Goal: Task Accomplishment & Management: Manage account settings

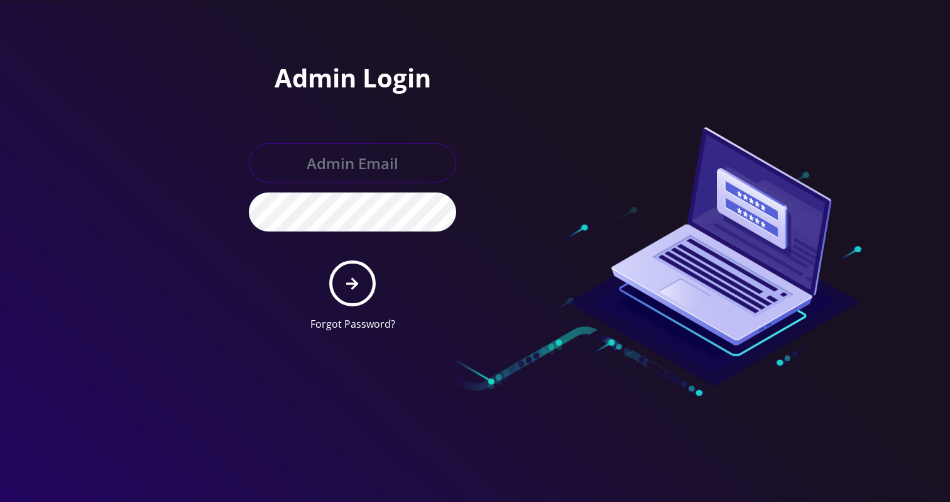
click at [322, 163] on input "text" at bounding box center [352, 162] width 207 height 39
type input "[EMAIL_ADDRESS][DOMAIN_NAME]"
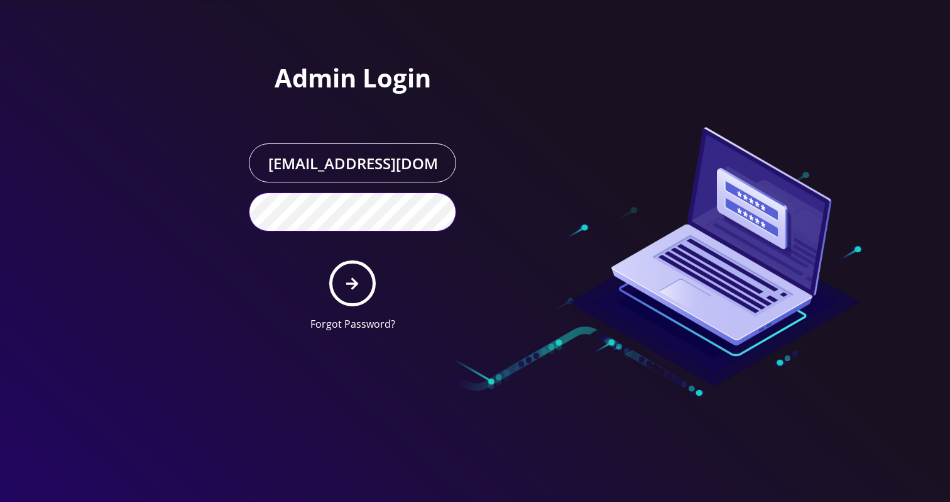
click at [329, 260] on button "submit" at bounding box center [352, 283] width 46 height 46
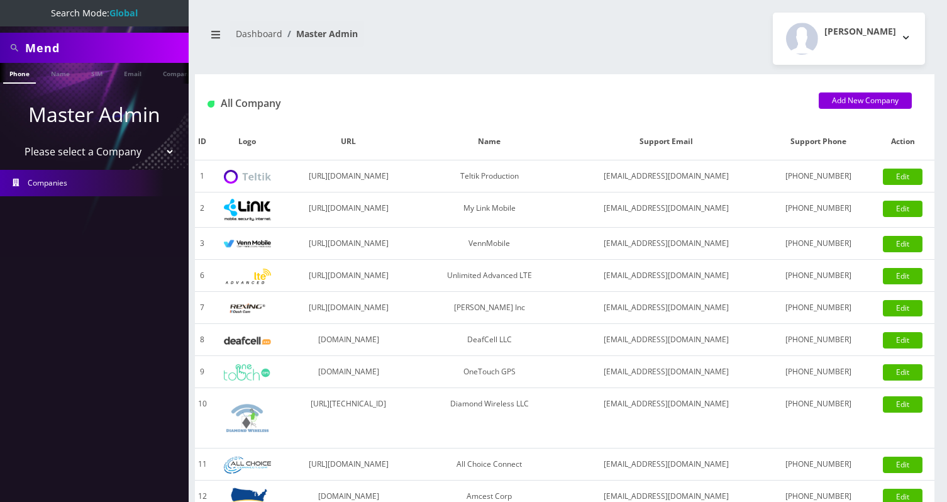
click at [106, 42] on input "Mend" at bounding box center [105, 48] width 160 height 24
type input "empire sports"
click at [160, 74] on link "Company" at bounding box center [178, 73] width 42 height 21
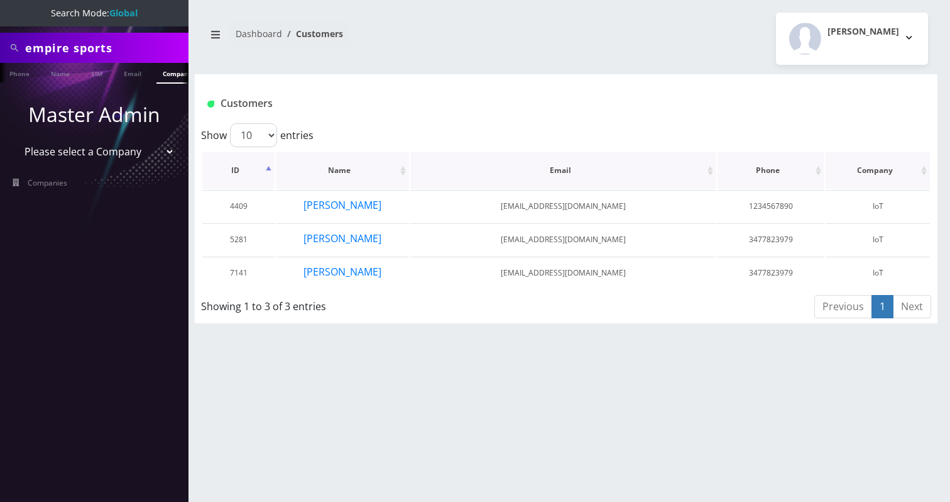
scroll to position [0, 6]
click at [339, 273] on button "Joe Barak" at bounding box center [342, 271] width 79 height 16
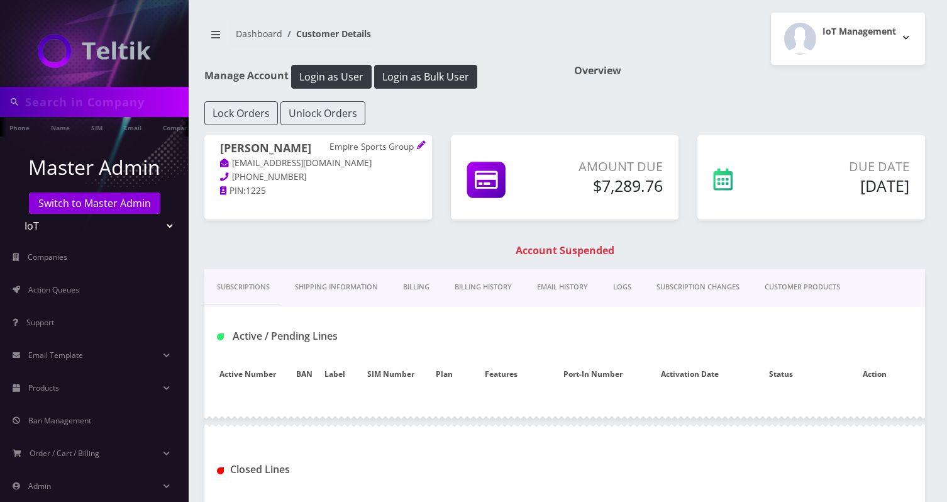
type input "empire sports"
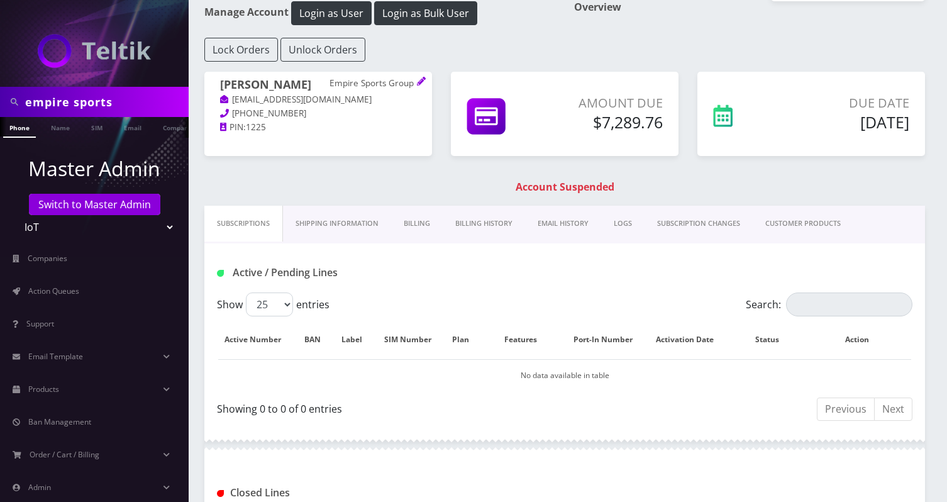
click at [476, 215] on link "Billing History" at bounding box center [484, 224] width 82 height 36
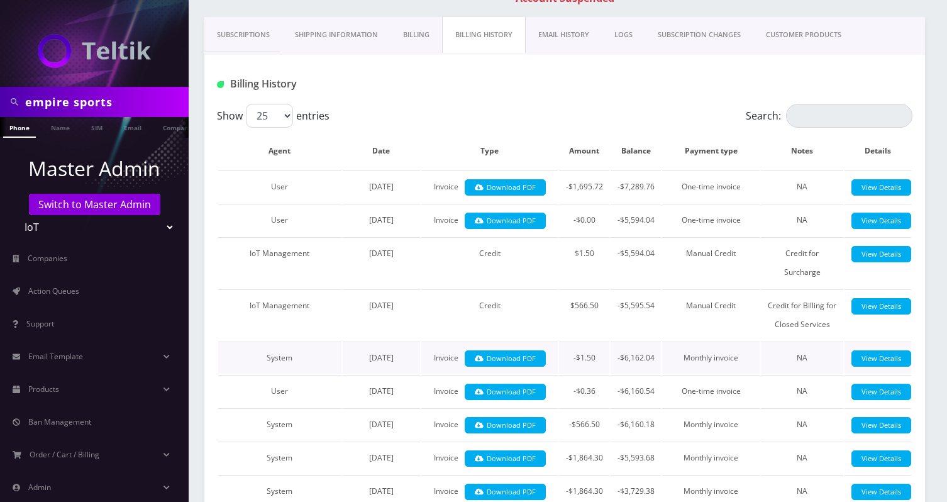
scroll to position [251, 0]
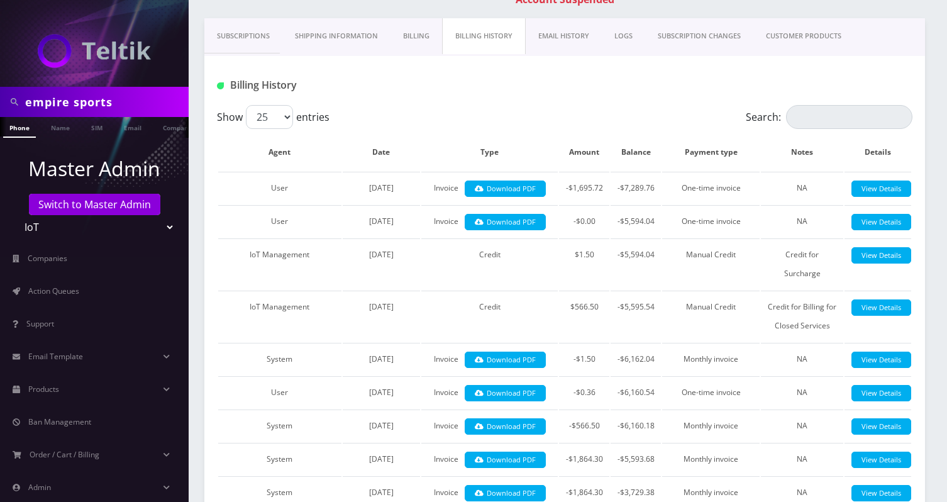
click at [563, 39] on link "EMAIL HISTORY" at bounding box center [564, 36] width 76 height 36
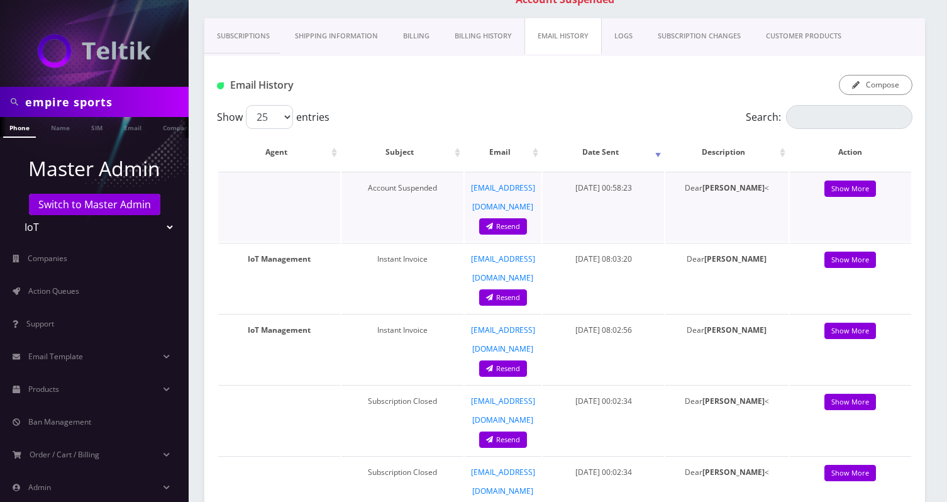
scroll to position [268, 0]
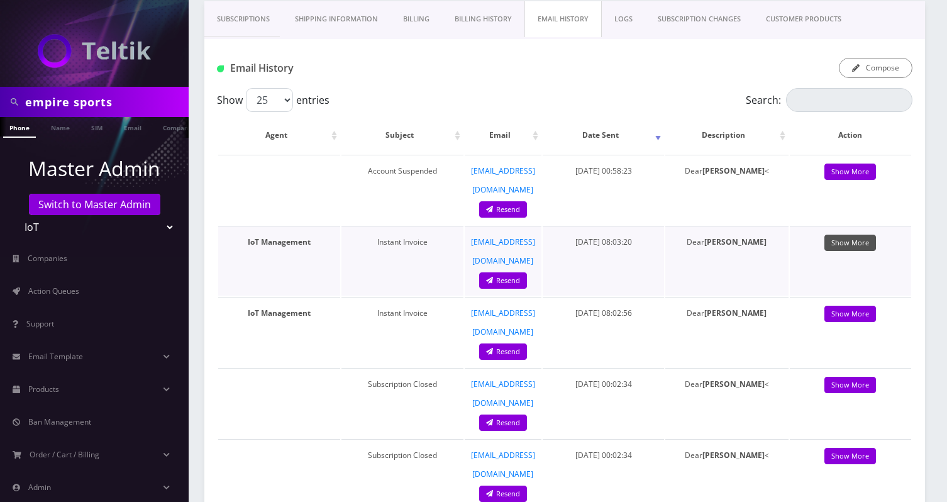
click at [848, 234] on link "Show More" at bounding box center [850, 242] width 52 height 17
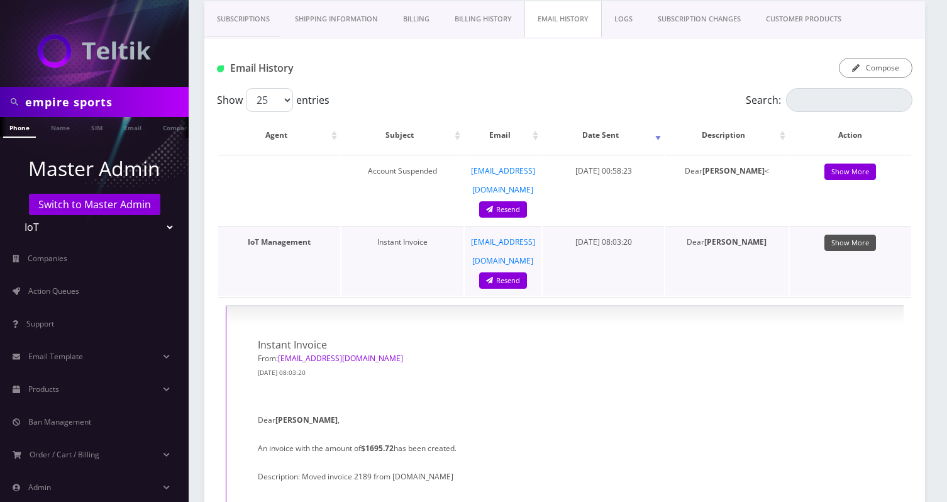
click at [848, 234] on link "Show More" at bounding box center [850, 242] width 52 height 17
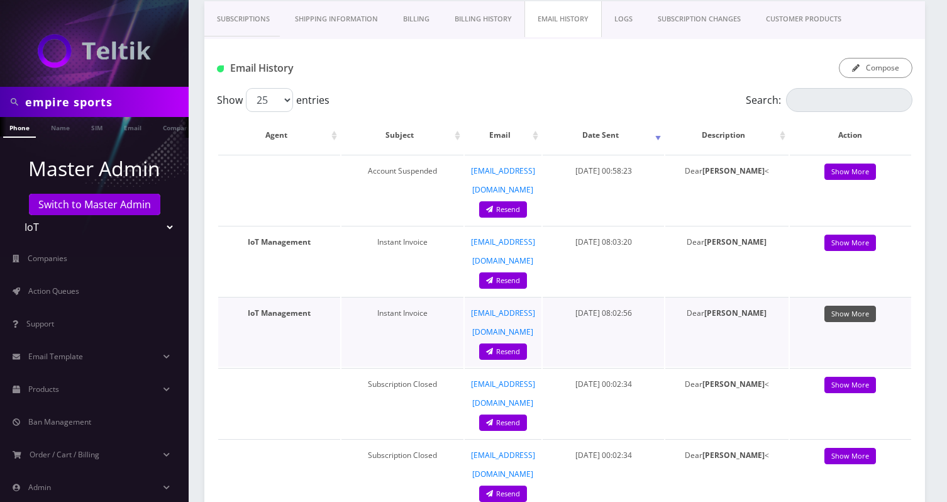
click at [851, 306] on link "Show More" at bounding box center [850, 314] width 52 height 17
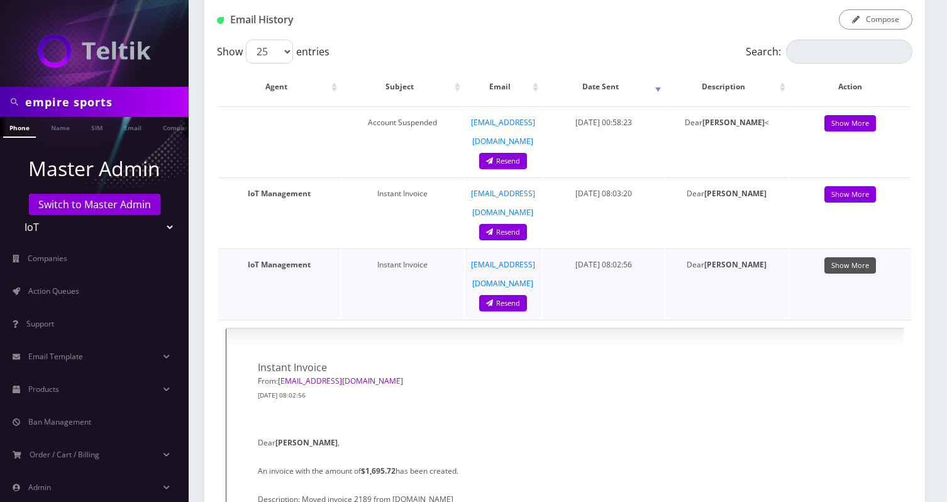
scroll to position [327, 0]
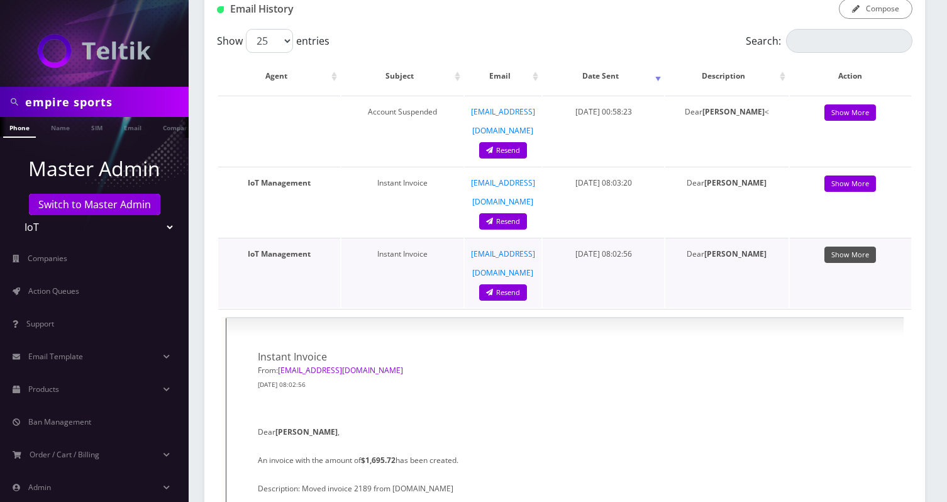
click at [850, 246] on link "Show More" at bounding box center [850, 254] width 52 height 17
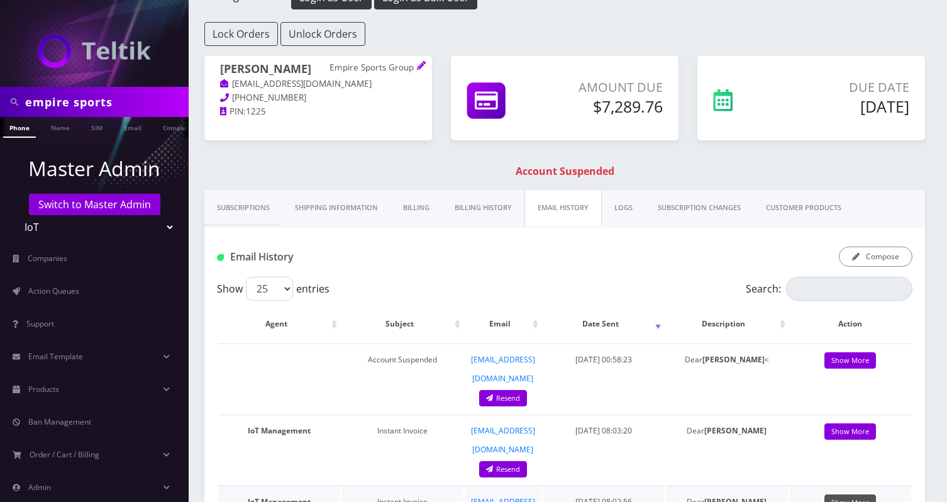
scroll to position [16, 0]
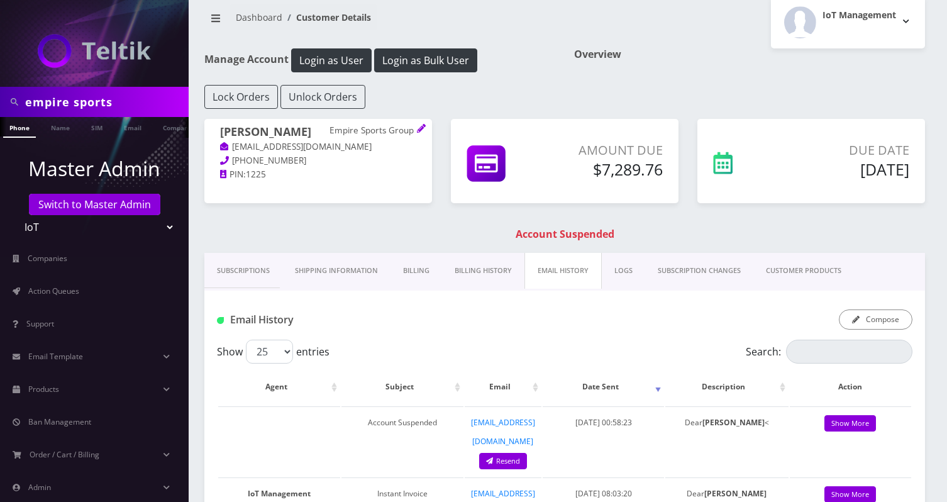
click at [496, 267] on link "Billing History" at bounding box center [483, 271] width 82 height 36
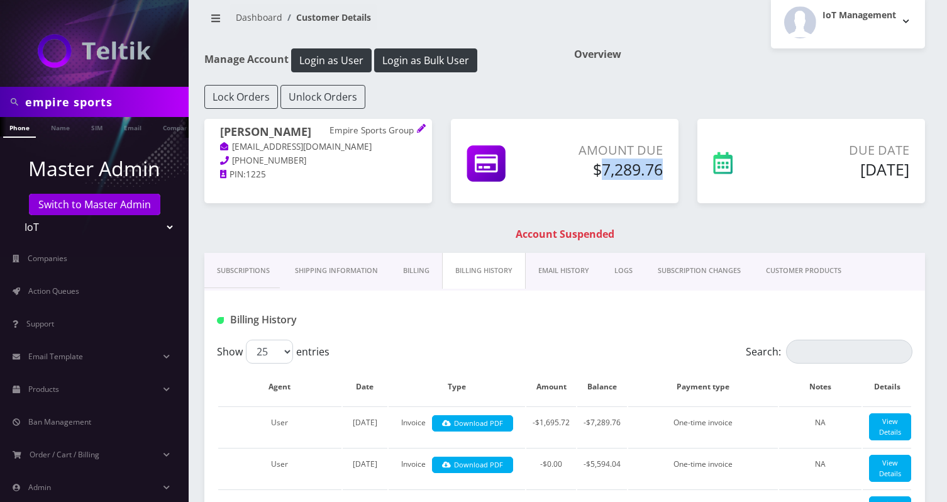
drag, startPoint x: 600, startPoint y: 169, endPoint x: 663, endPoint y: 171, distance: 62.9
click at [663, 170] on div "Amount Due $7,289.76" at bounding box center [608, 162] width 125 height 43
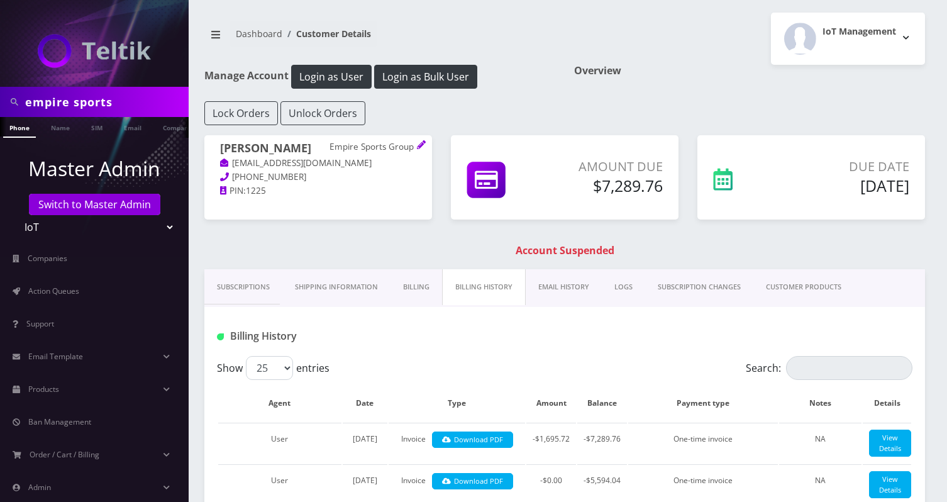
click at [600, 207] on div "Amount Due $7,289.76" at bounding box center [565, 177] width 228 height 84
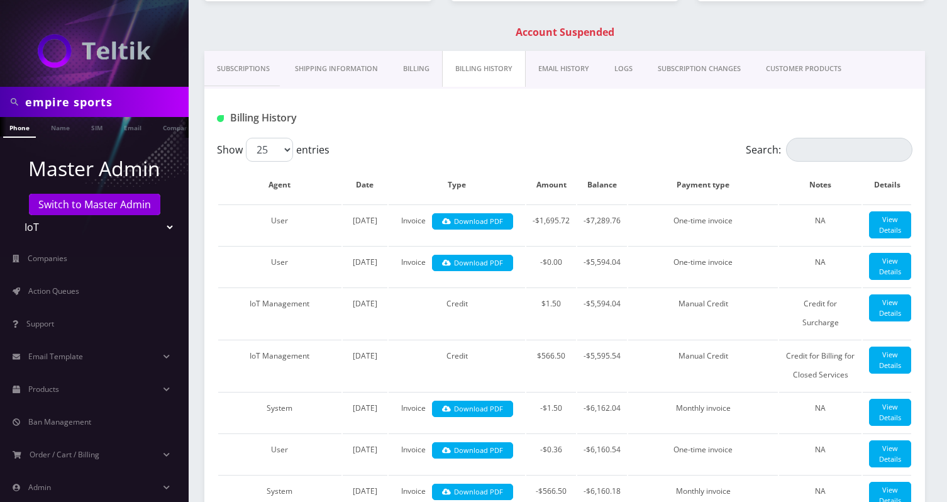
scroll to position [131, 0]
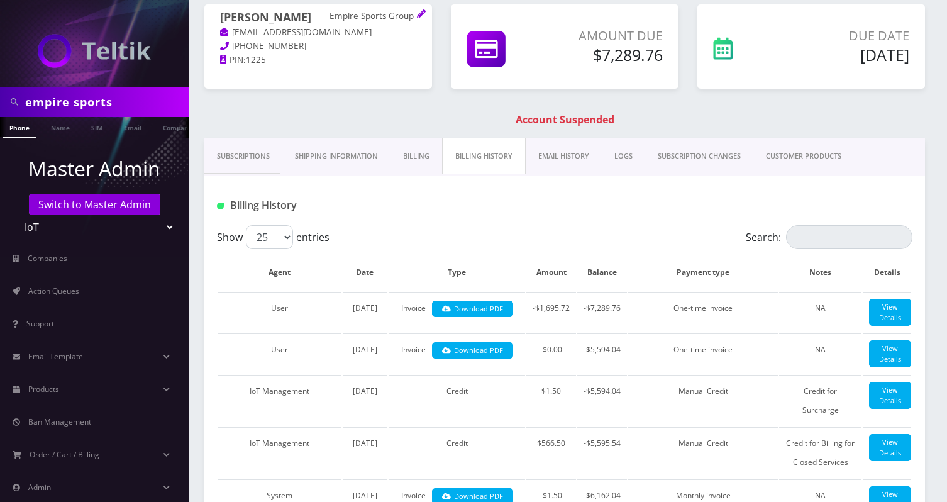
click at [567, 157] on link "EMAIL HISTORY" at bounding box center [564, 156] width 76 height 36
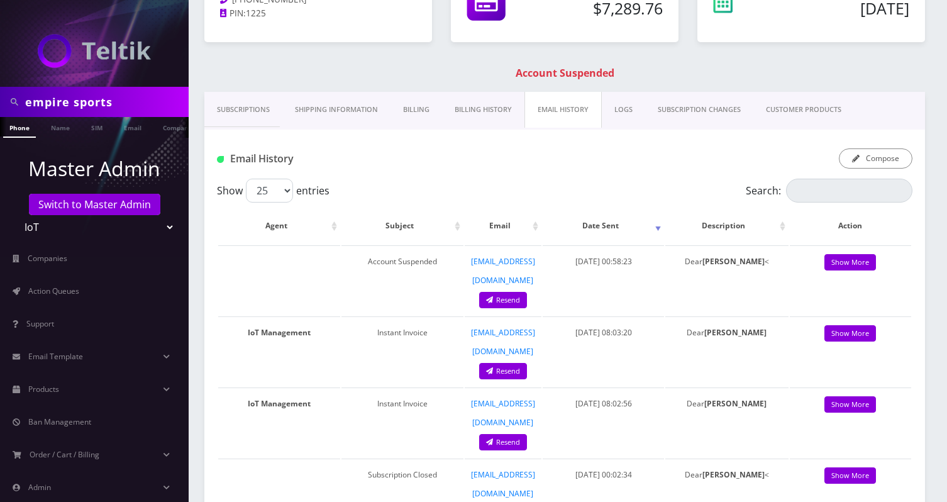
scroll to position [236, 0]
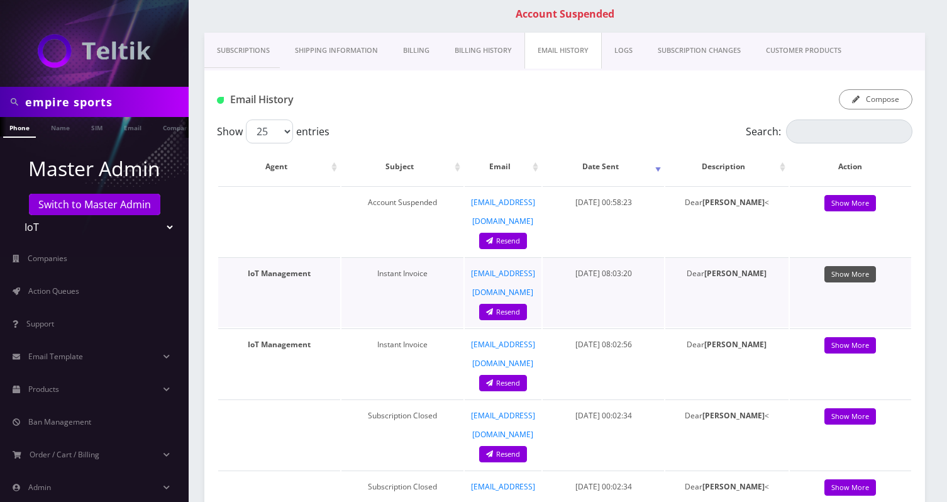
click at [853, 266] on link "Show More" at bounding box center [850, 274] width 52 height 17
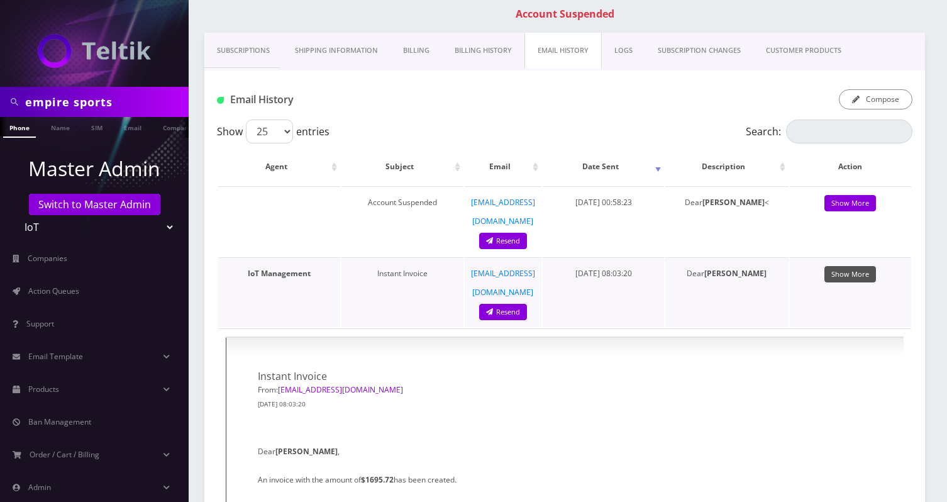
click at [853, 266] on link "Show More" at bounding box center [850, 274] width 52 height 17
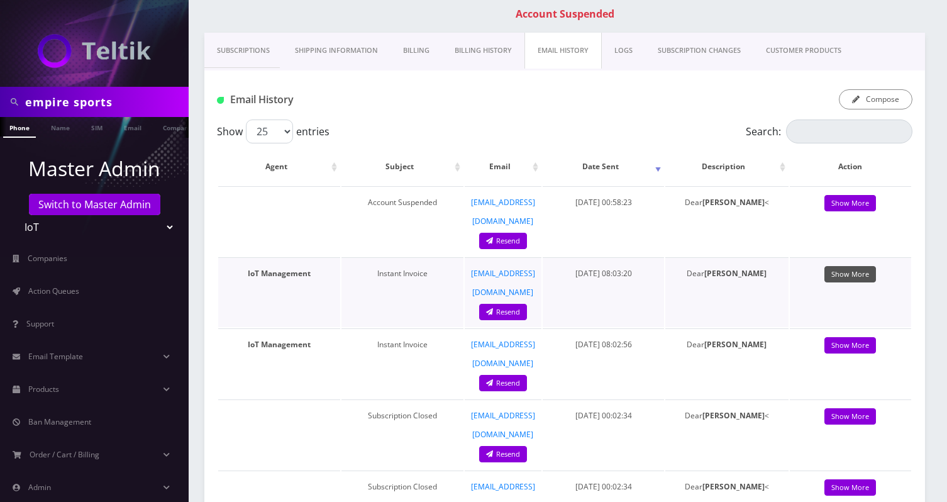
scroll to position [302, 0]
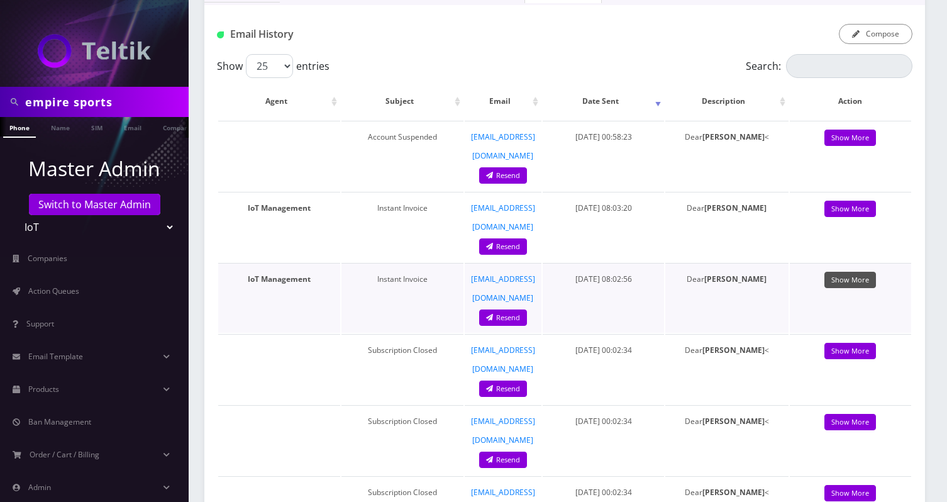
click at [852, 272] on link "Show More" at bounding box center [850, 280] width 52 height 17
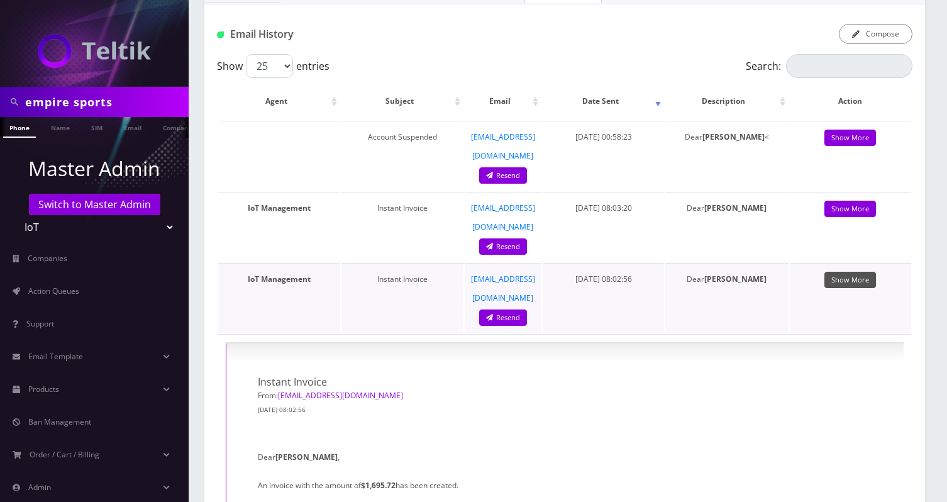
click at [852, 272] on link "Show More" at bounding box center [850, 280] width 52 height 17
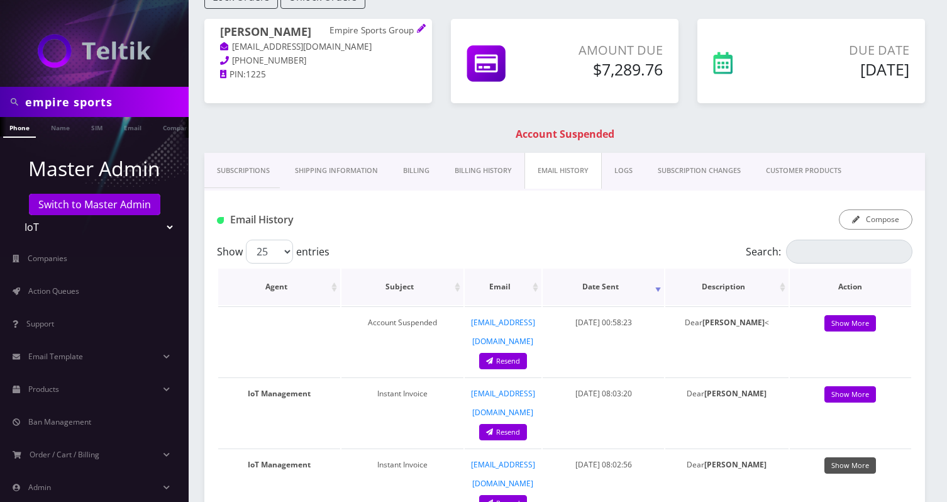
scroll to position [106, 0]
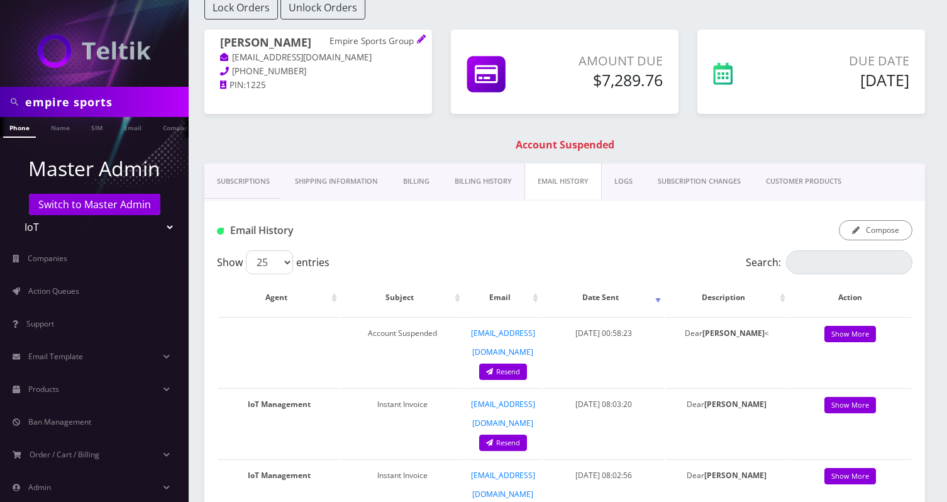
click at [477, 167] on link "Billing History" at bounding box center [483, 181] width 82 height 36
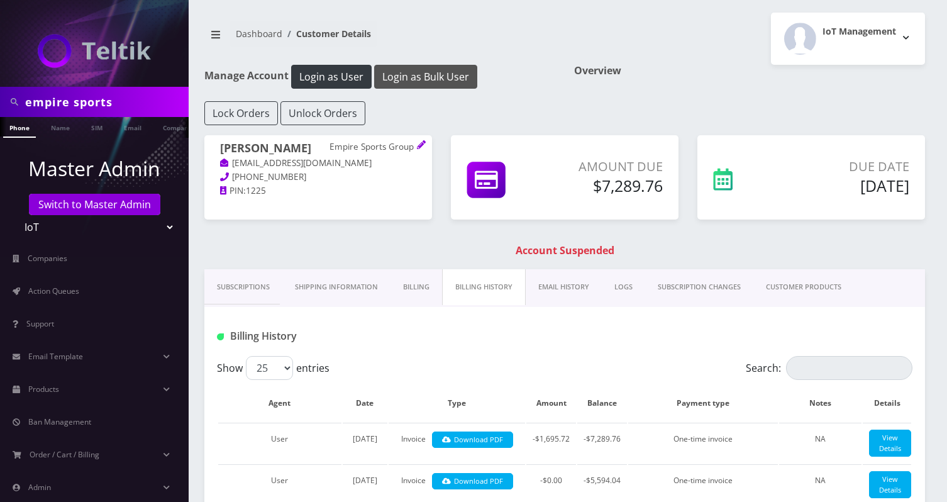
click at [439, 79] on button "Login as Bulk User" at bounding box center [425, 77] width 103 height 24
